Goal: Transaction & Acquisition: Purchase product/service

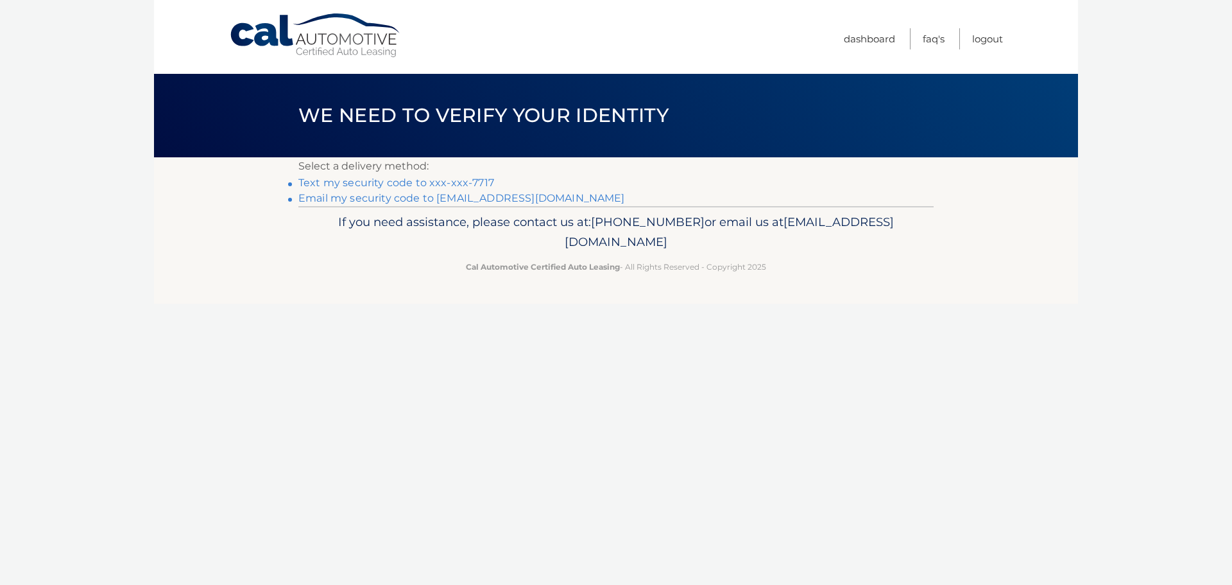
click at [338, 182] on link "Text my security code to xxx-xxx-7717" at bounding box center [396, 182] width 196 height 12
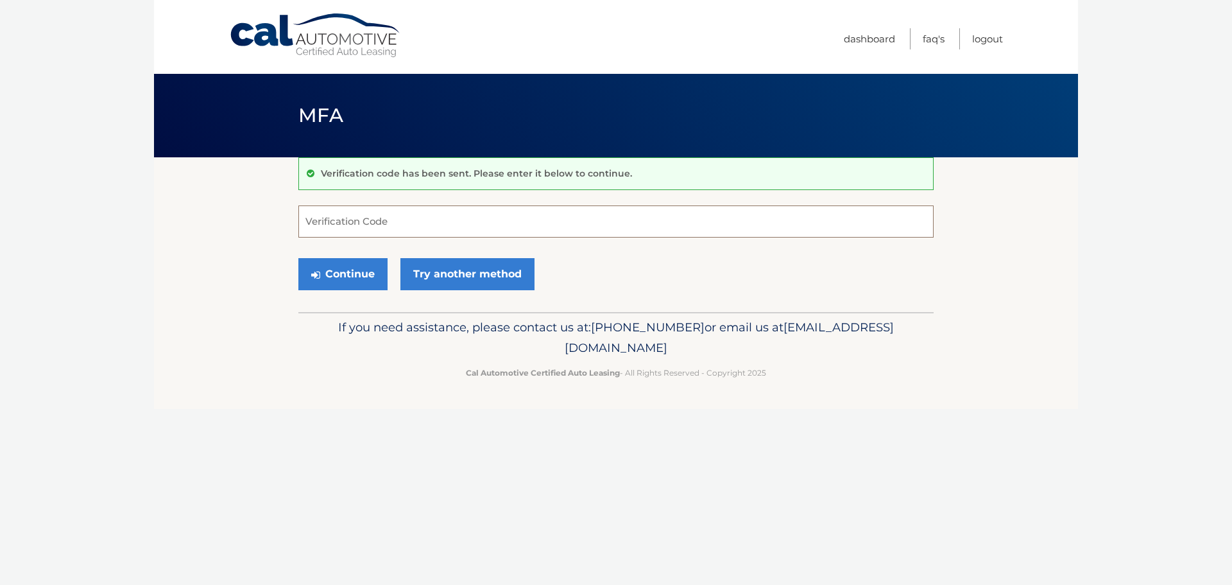
click at [339, 223] on input "Verification Code" at bounding box center [615, 221] width 635 height 32
type input "135296"
click at [361, 271] on button "Continue" at bounding box center [342, 274] width 89 height 32
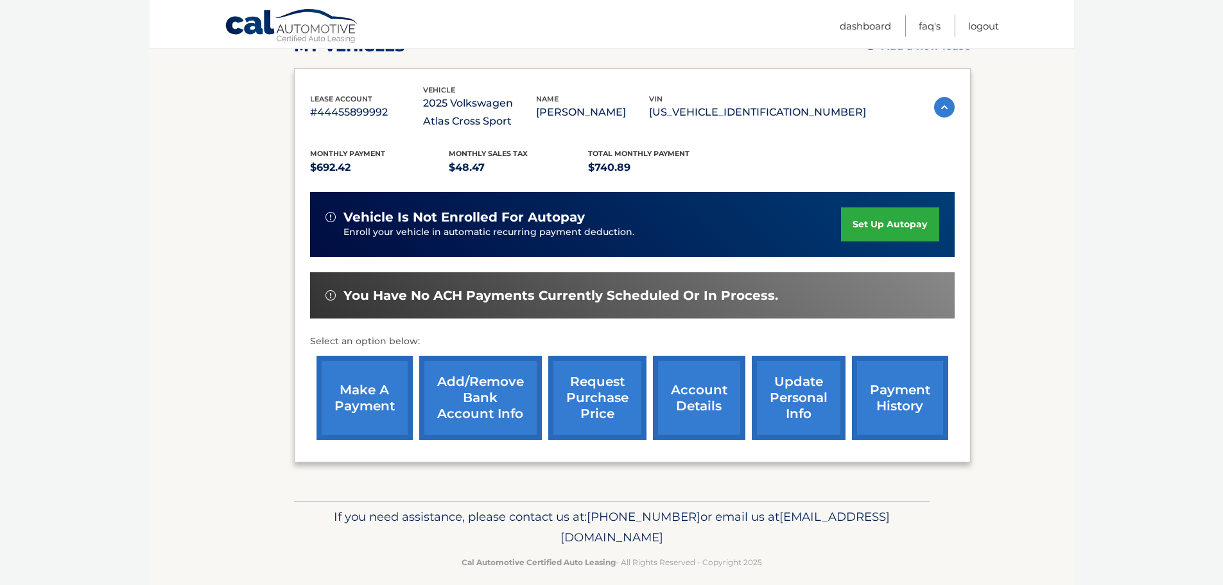
scroll to position [211, 0]
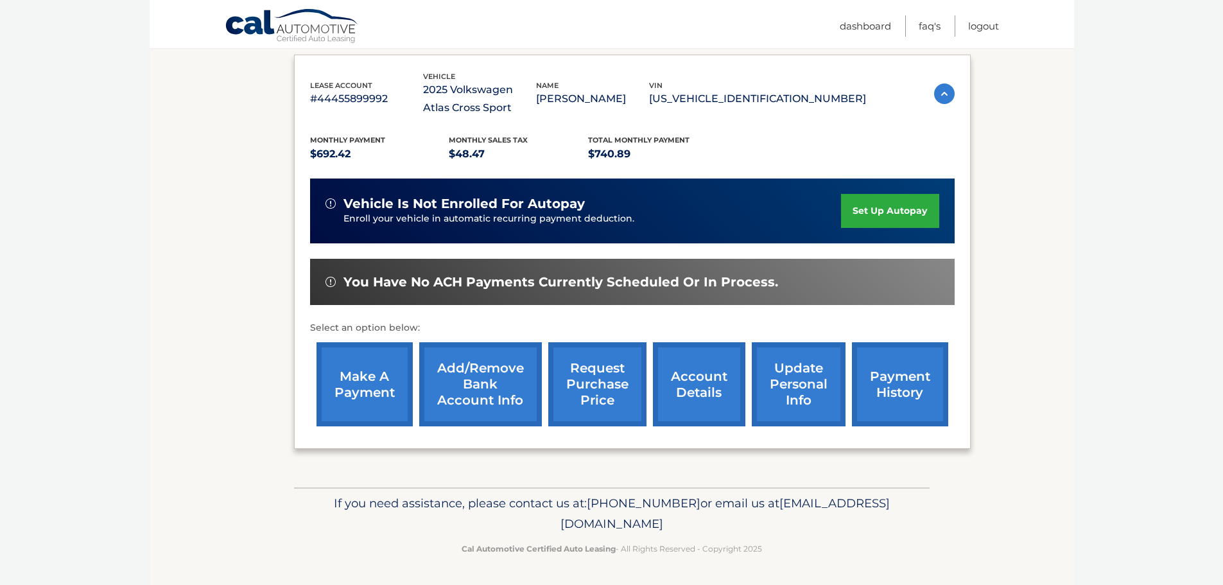
click at [372, 405] on link "make a payment" at bounding box center [364, 384] width 96 height 84
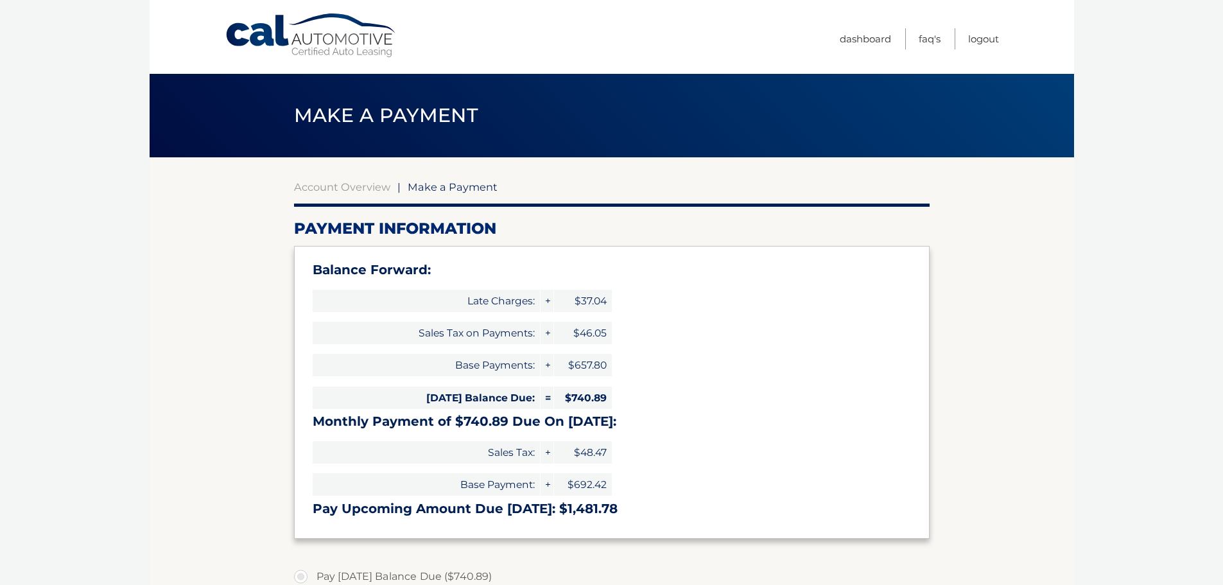
select select "MjVlOTFlNDEtNzdkYS00ZDRhLWFlNmUtZjFlMjNiM2I5Y2E0"
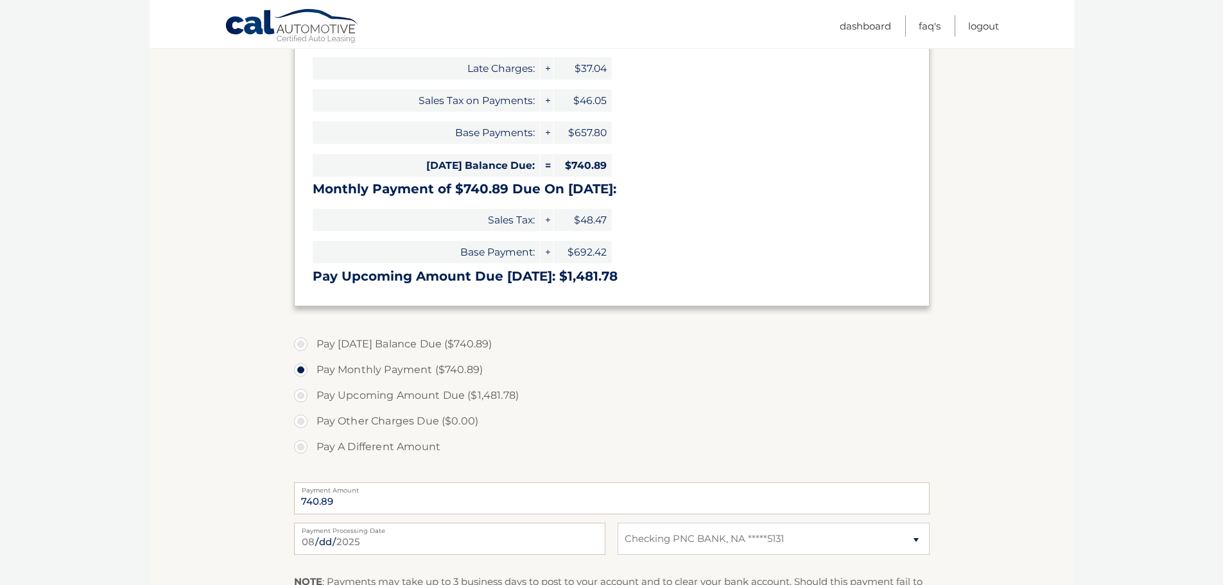
scroll to position [257, 0]
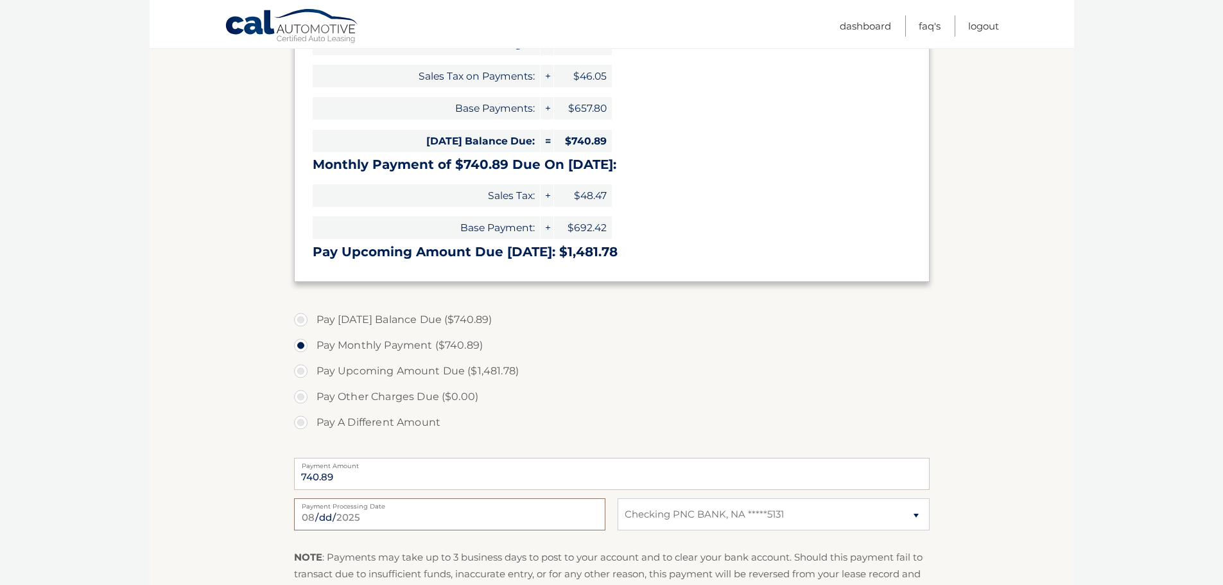
click at [370, 516] on input "2025-08-12" at bounding box center [449, 514] width 311 height 32
type input "2025-08-15"
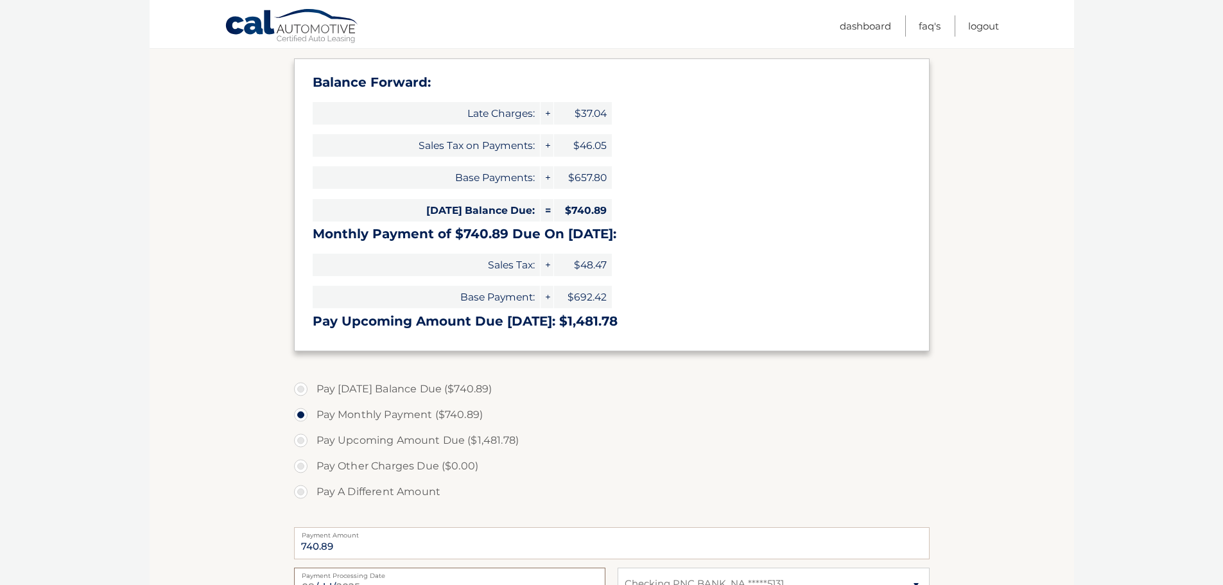
scroll to position [193, 0]
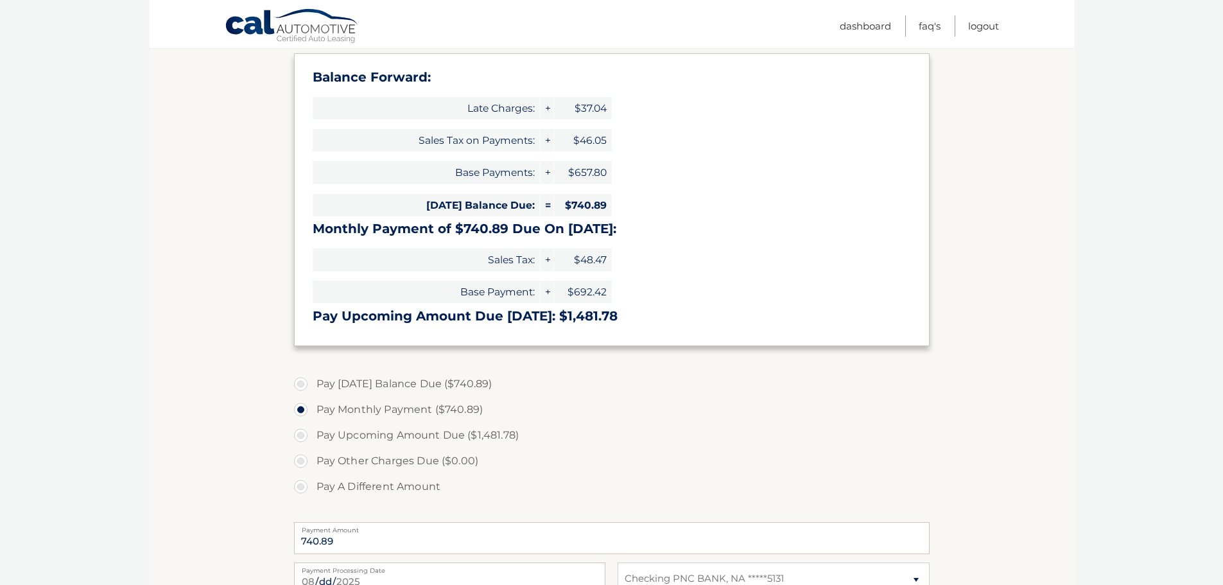
click at [302, 382] on label "Pay Today's Balance Due ($740.89)" at bounding box center [611, 384] width 635 height 26
click at [302, 382] on input "Pay Today's Balance Due ($740.89)" at bounding box center [305, 381] width 13 height 21
radio input "true"
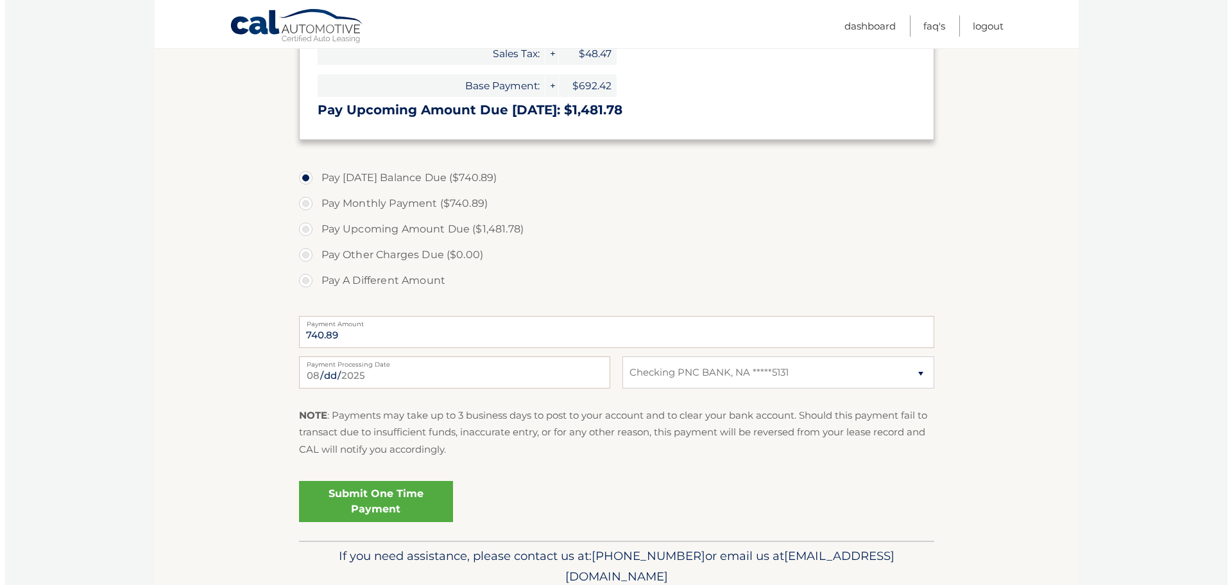
scroll to position [449, 0]
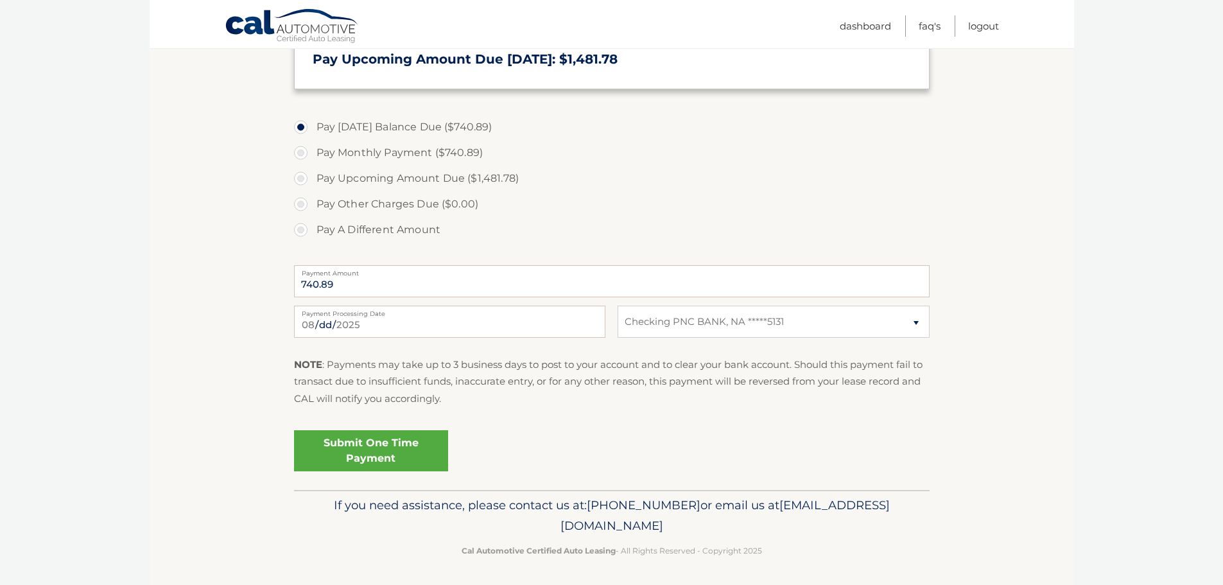
click at [356, 453] on link "Submit One Time Payment" at bounding box center [371, 450] width 154 height 41
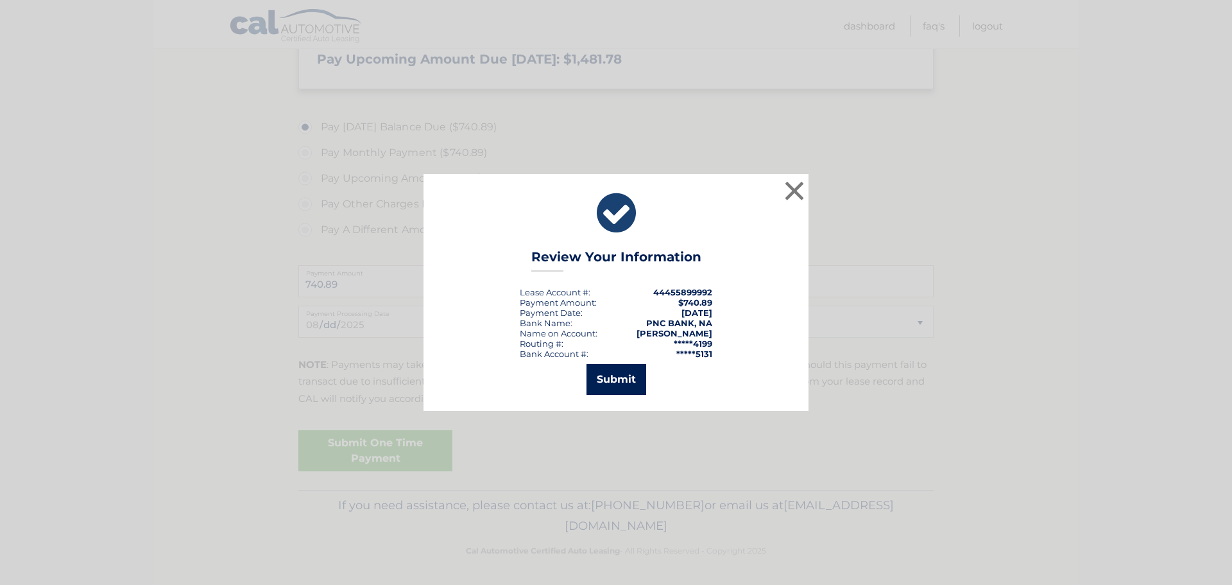
click at [627, 381] on button "Submit" at bounding box center [617, 379] width 60 height 31
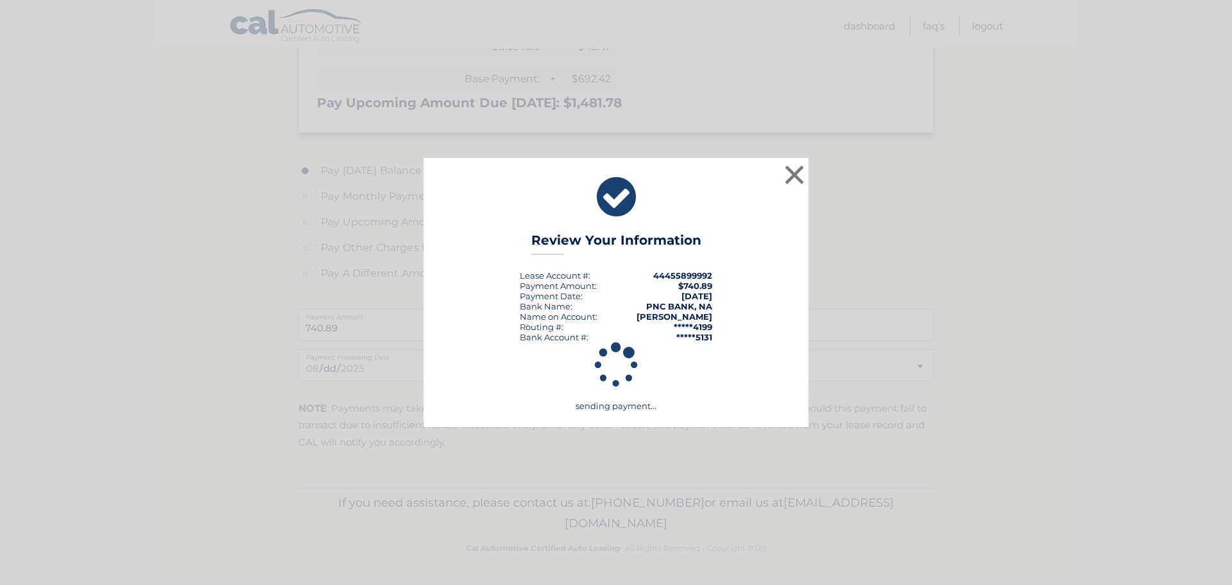
scroll to position [406, 0]
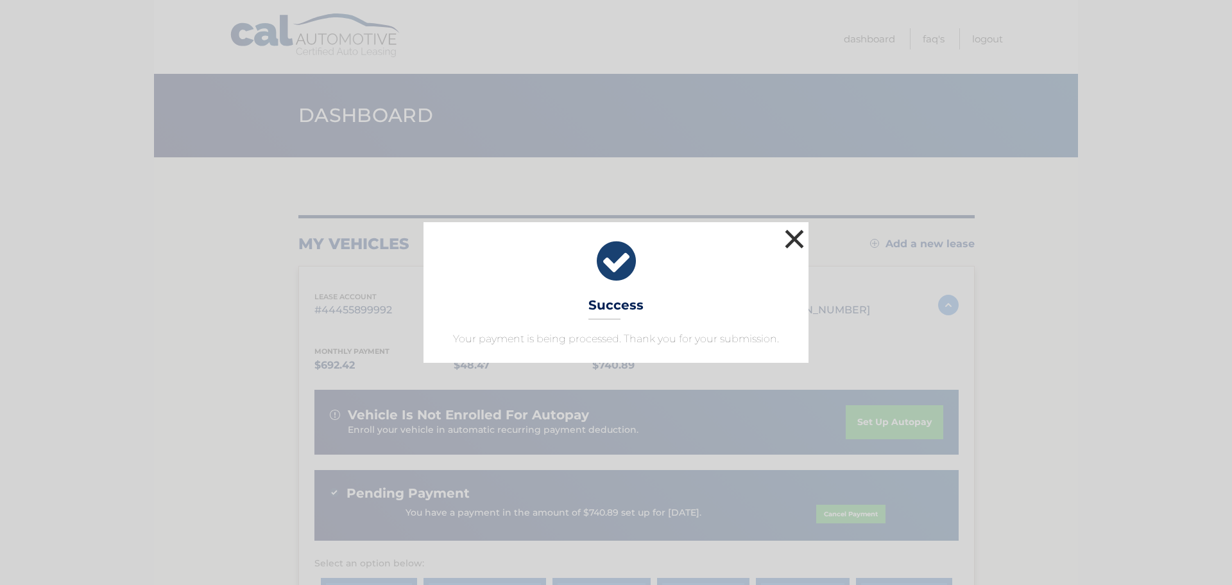
click at [796, 241] on button "×" at bounding box center [795, 239] width 26 height 26
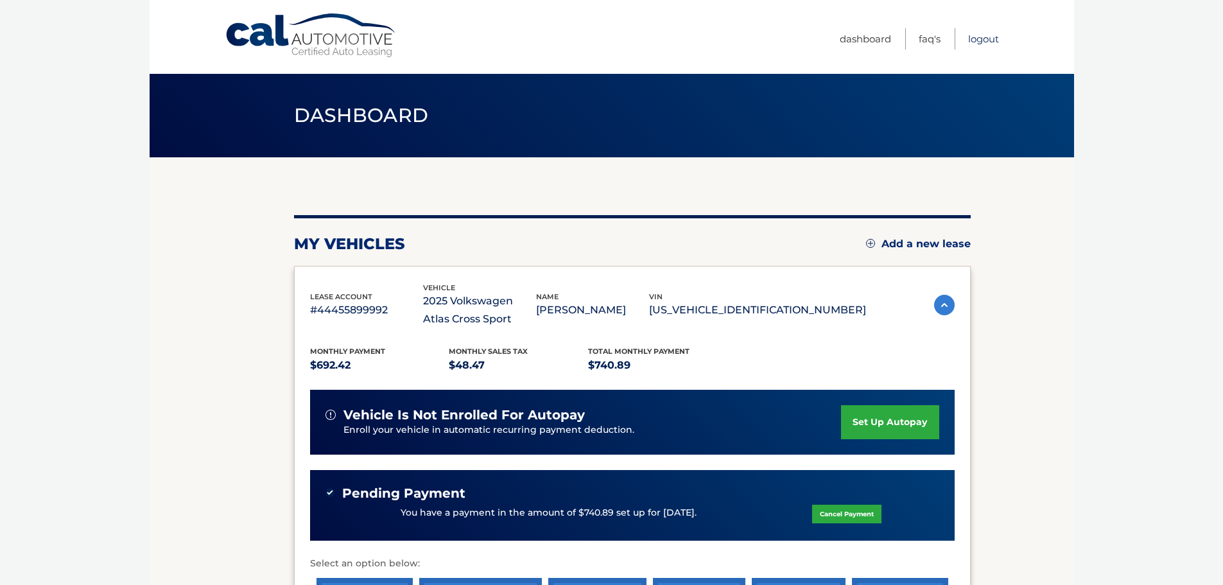
click at [985, 40] on link "Logout" at bounding box center [983, 38] width 31 height 21
